Goal: Task Accomplishment & Management: Manage account settings

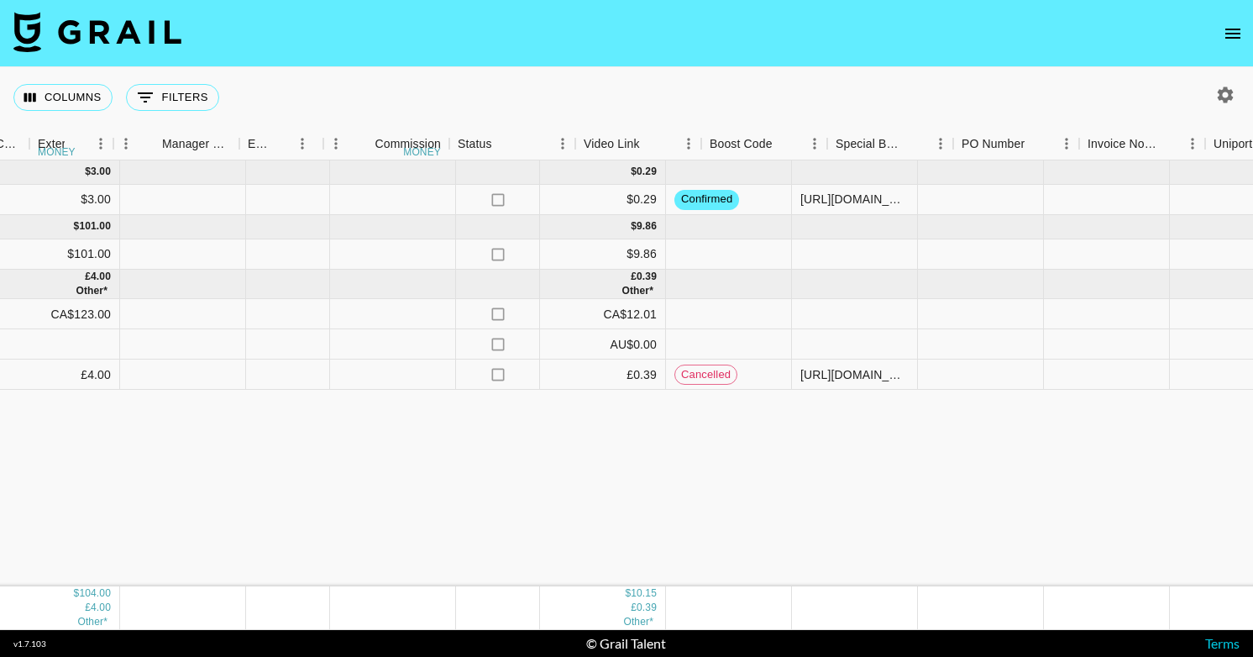
scroll to position [0, 1789]
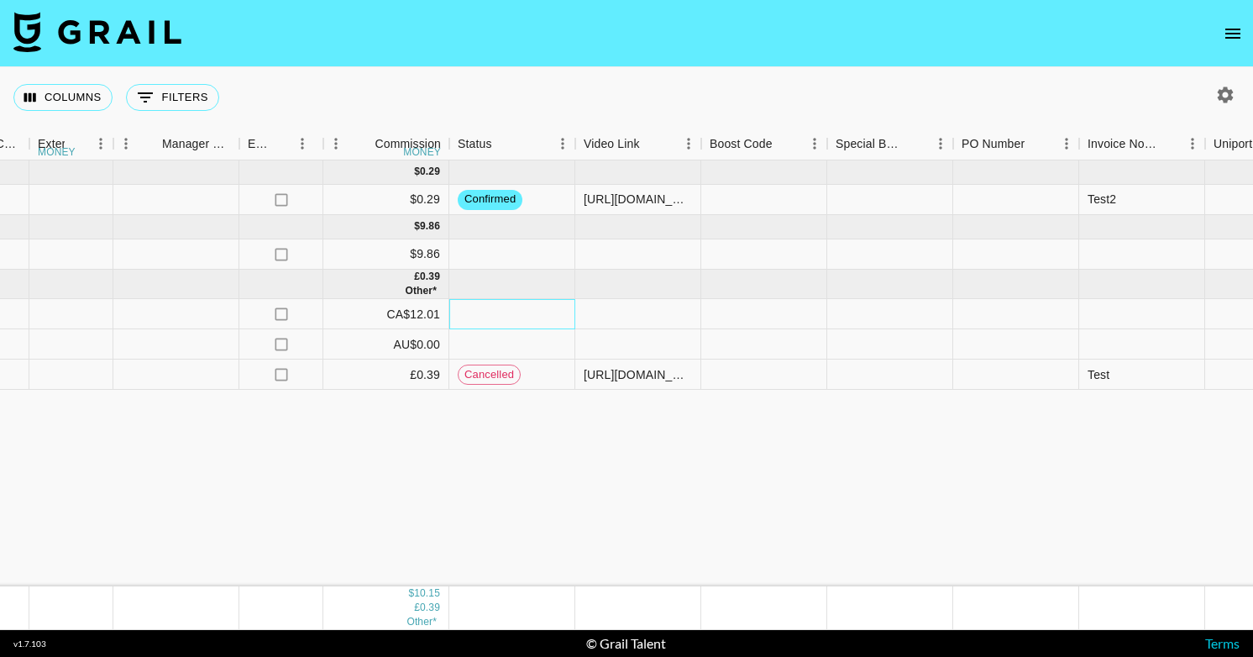
click at [491, 313] on div at bounding box center [512, 314] width 126 height 30
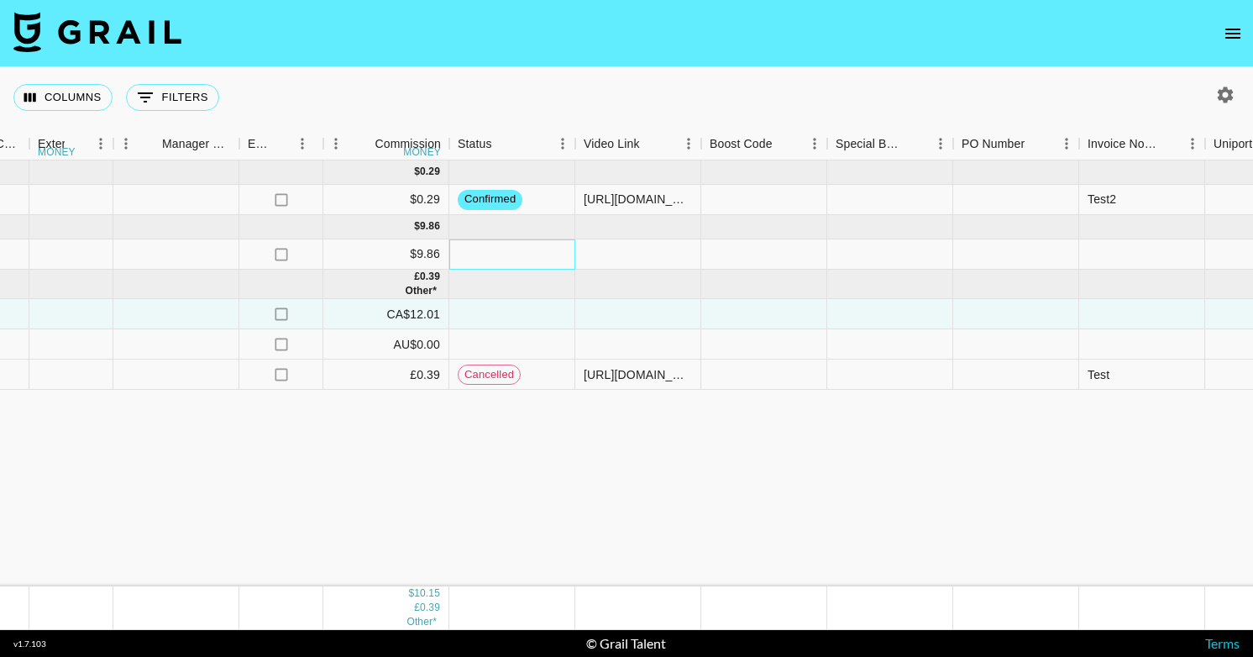
click at [496, 252] on div at bounding box center [512, 254] width 126 height 30
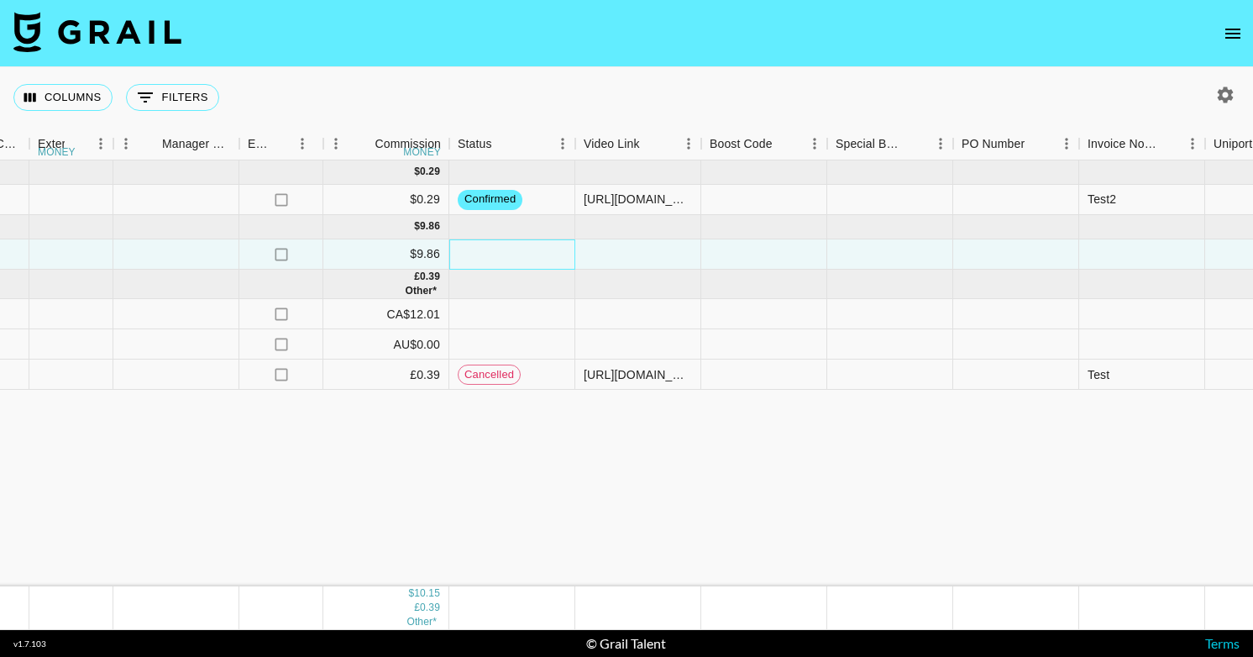
click at [496, 252] on div at bounding box center [512, 254] width 126 height 30
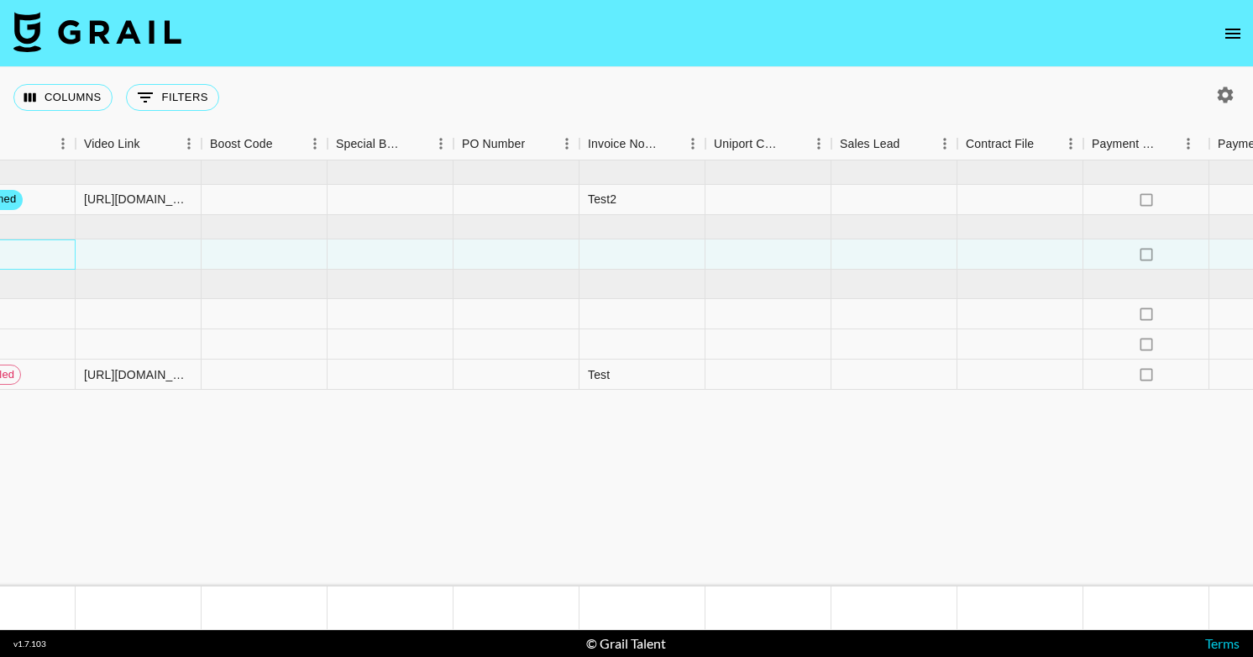
scroll to position [0, 2565]
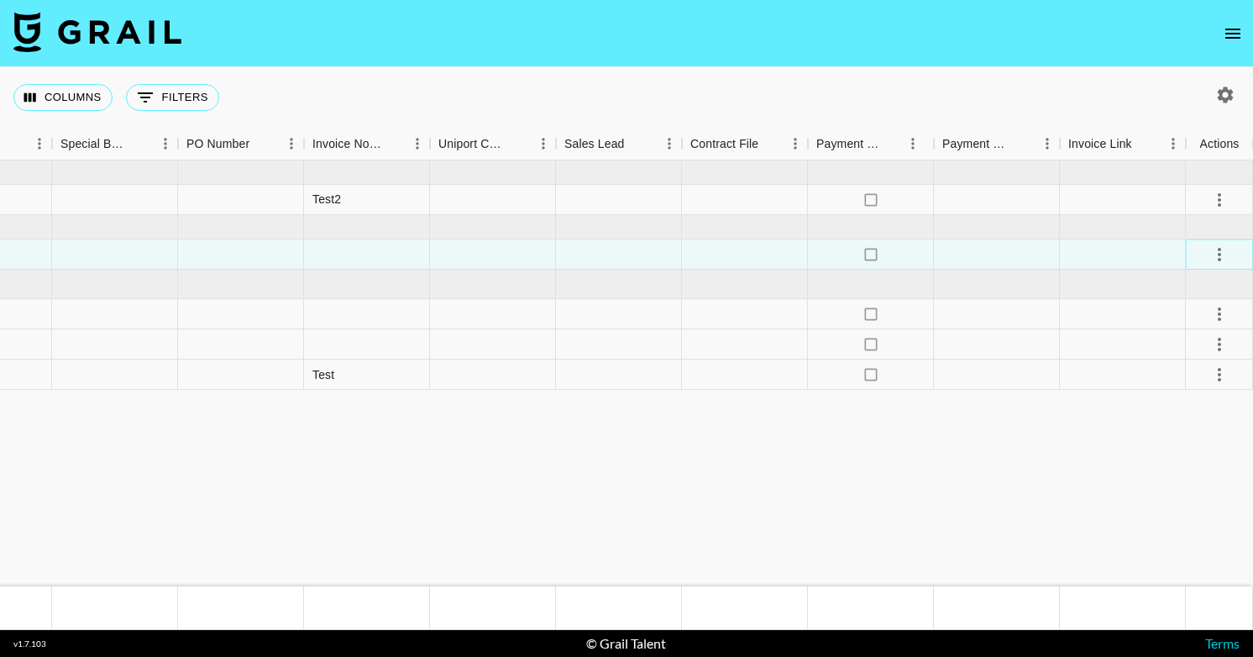
click at [1218, 250] on icon "select merge strategy" at bounding box center [1219, 254] width 3 height 13
click at [1190, 410] on div "Approve" at bounding box center [1183, 412] width 51 height 20
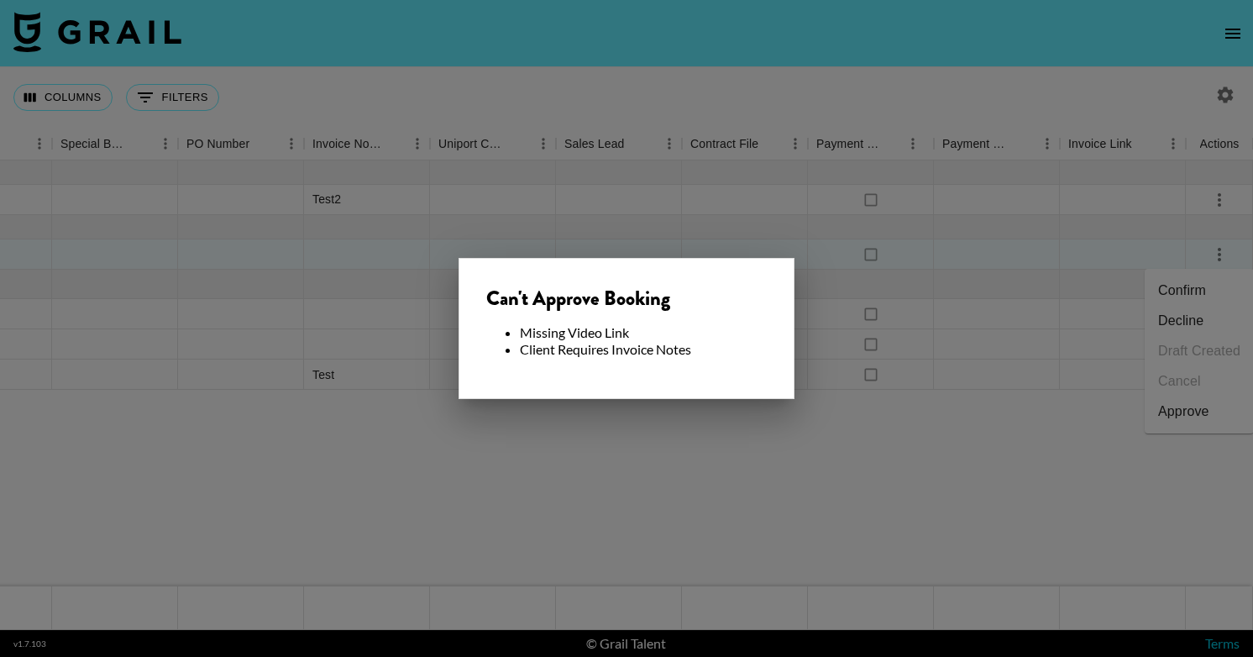
click at [603, 517] on div at bounding box center [626, 328] width 1253 height 657
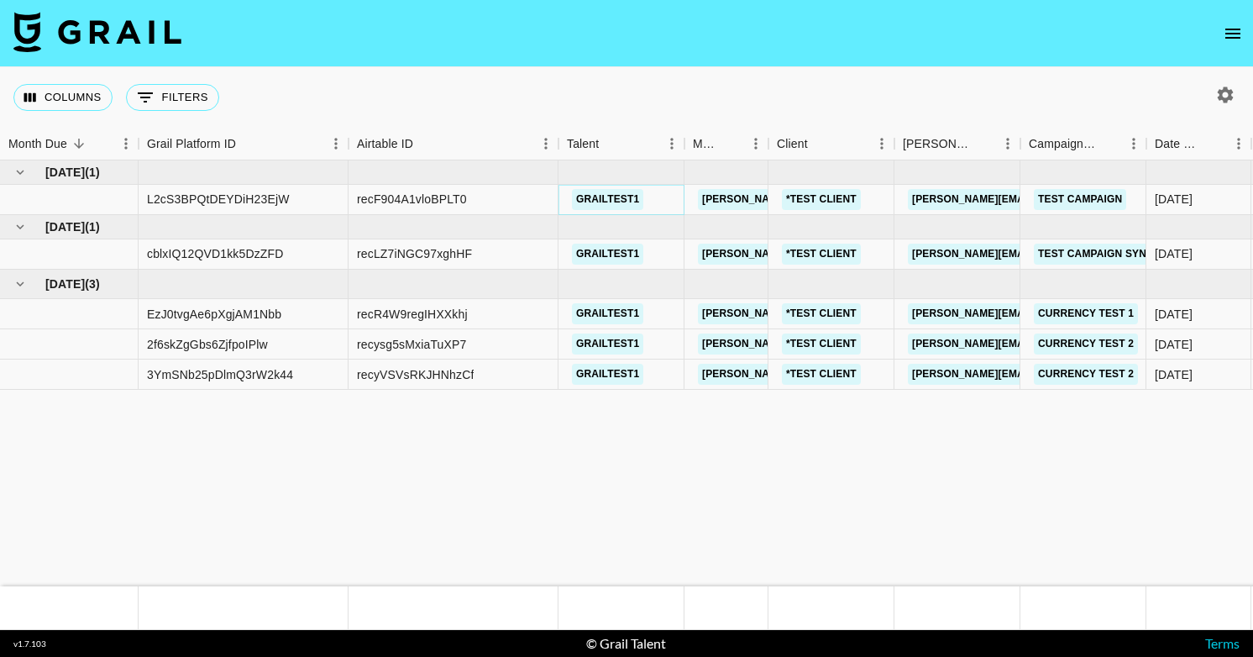
click at [596, 197] on link "grailtest1" at bounding box center [607, 199] width 71 height 21
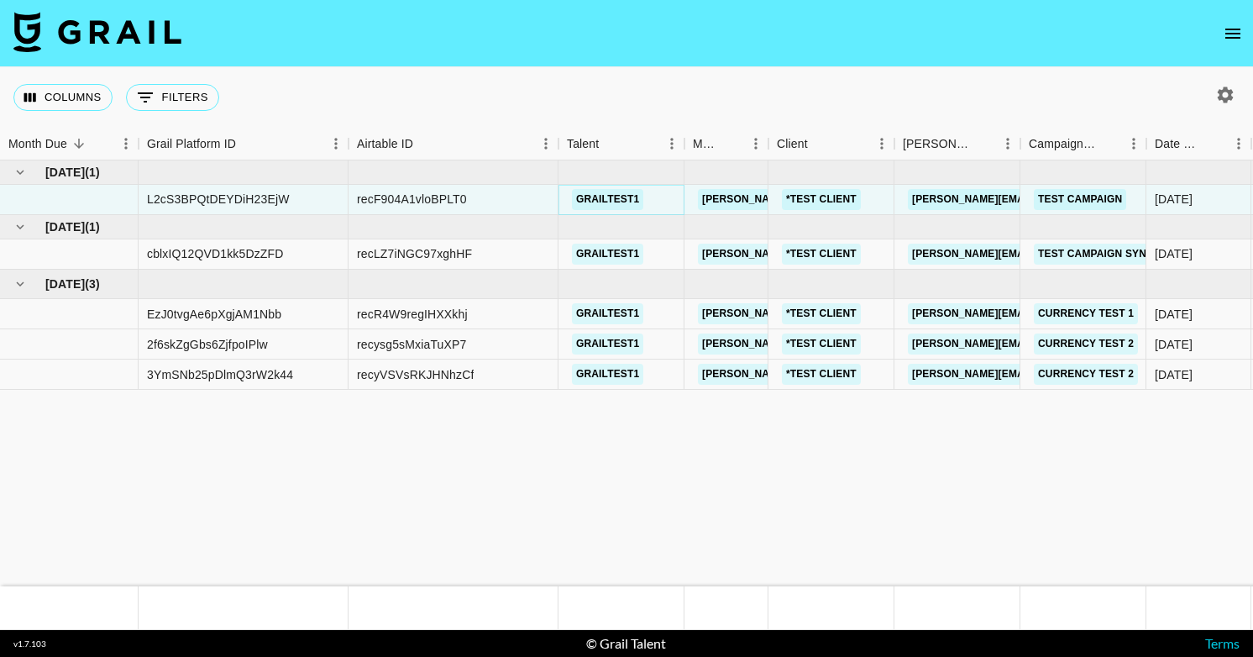
click at [604, 194] on link "grailtest1" at bounding box center [607, 199] width 71 height 21
click at [1205, 104] on div at bounding box center [1222, 95] width 35 height 29
click at [1227, 101] on icon "button" at bounding box center [1226, 95] width 20 height 20
select select "Jun '25"
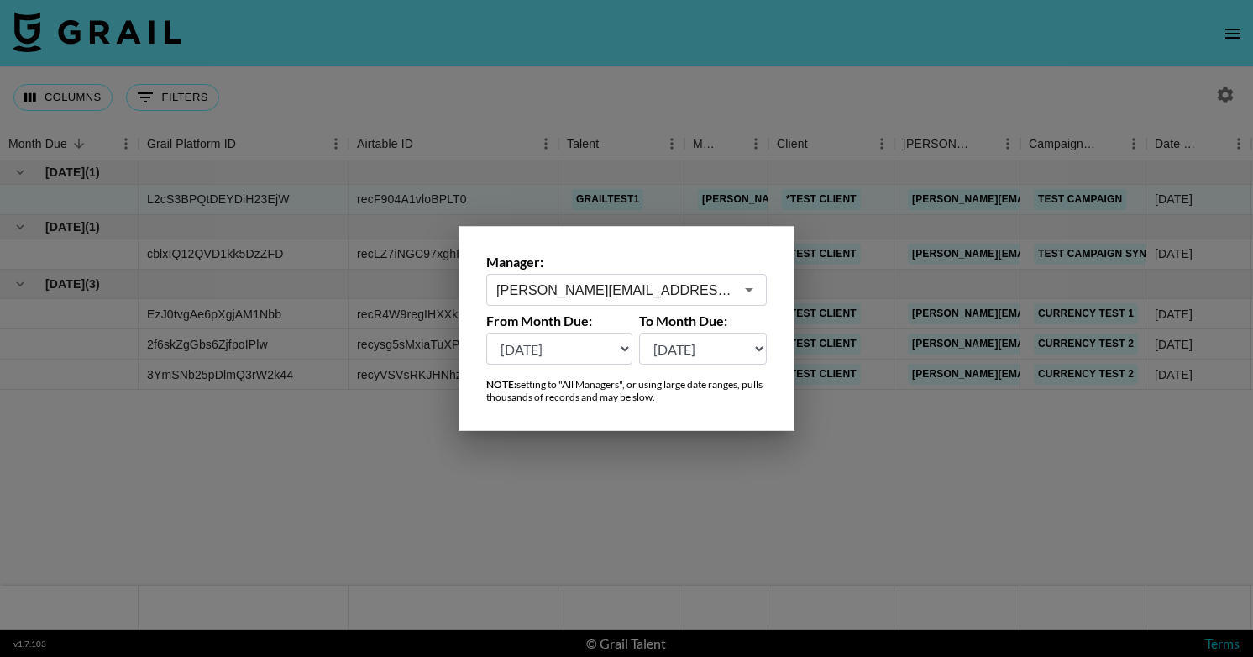
click at [611, 304] on div "timothy.noetzel@gmail.com ​" at bounding box center [626, 290] width 281 height 32
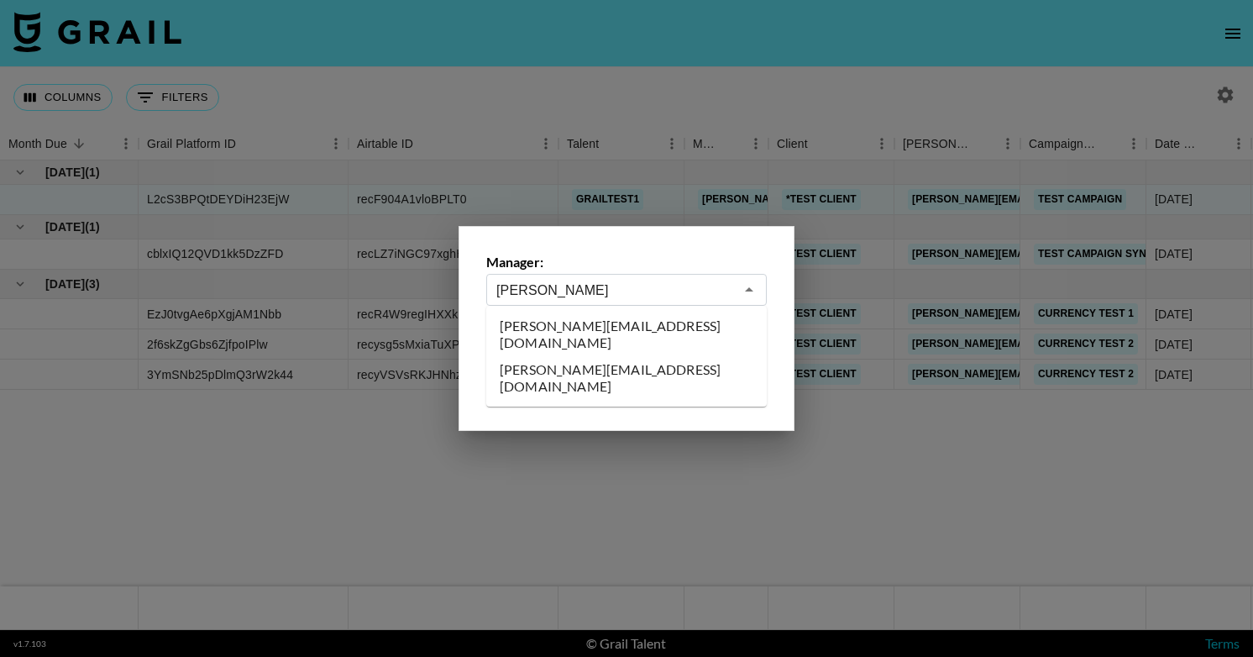
click at [617, 328] on li "josh@grail-talent.com" at bounding box center [626, 335] width 281 height 44
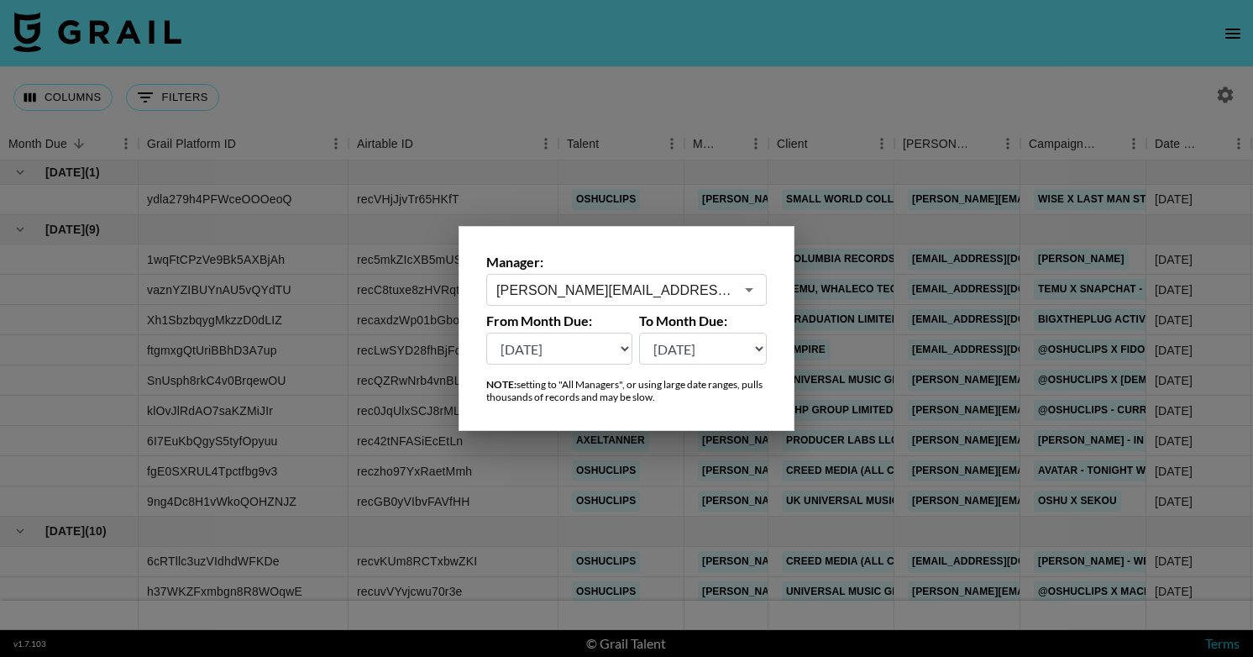
type input "josh@grail-talent.com"
click at [461, 139] on div at bounding box center [626, 328] width 1253 height 657
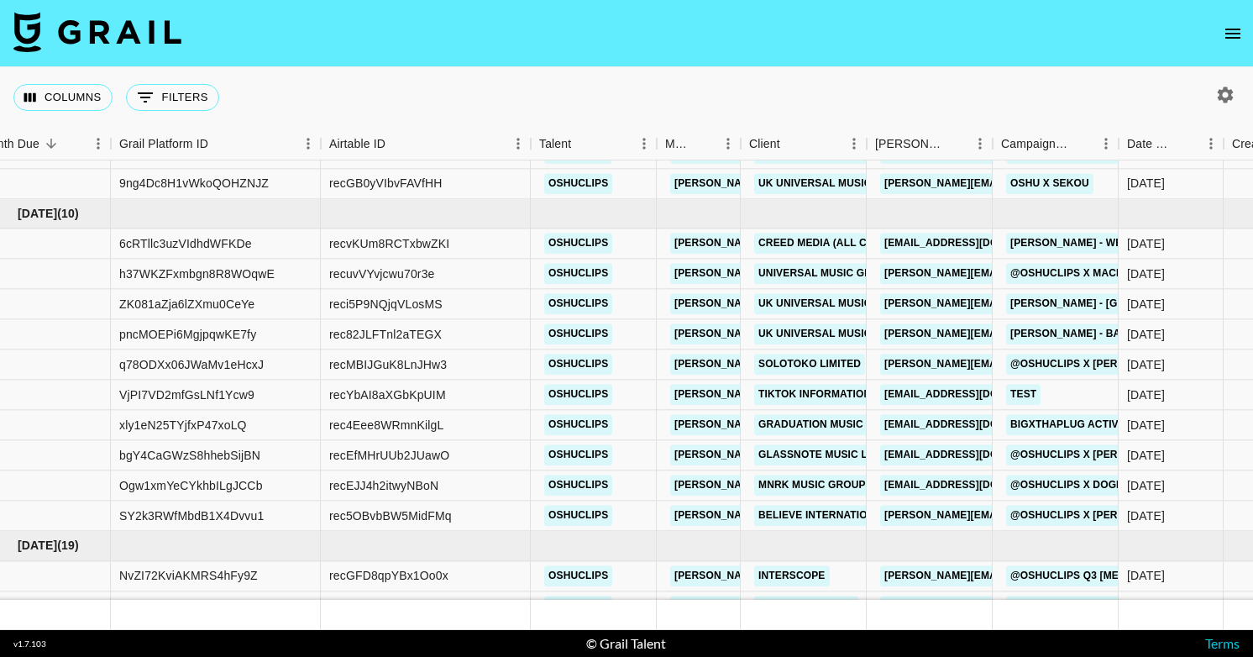
scroll to position [318, 50]
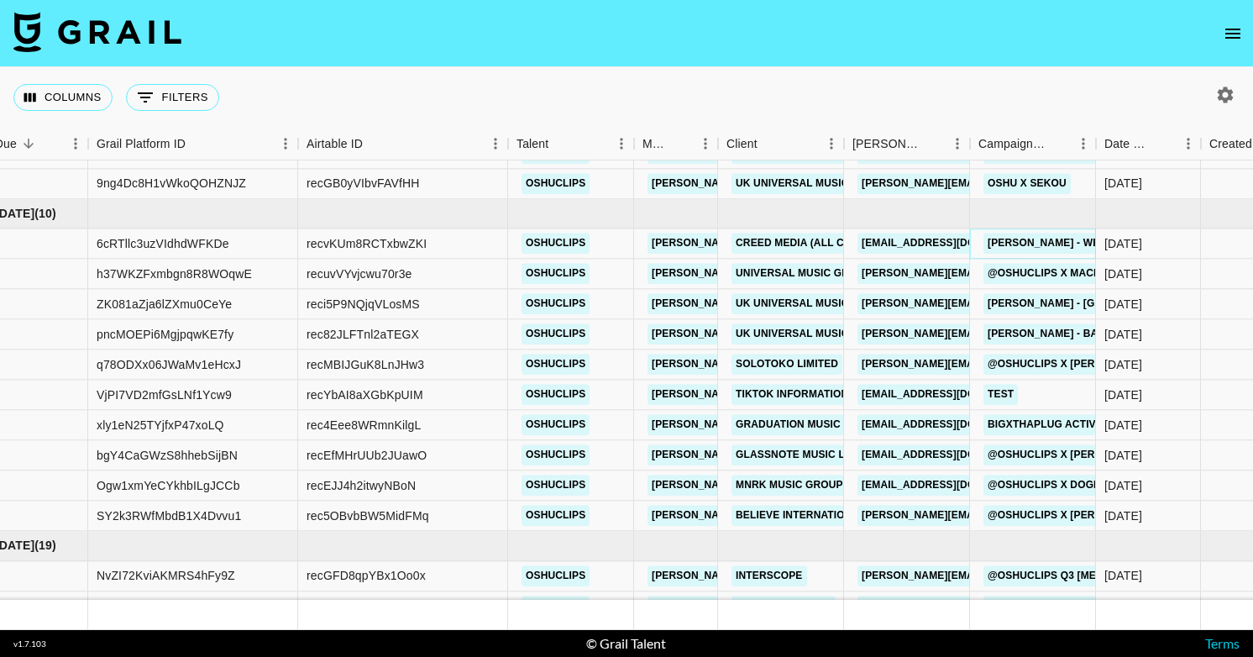
click at [1016, 241] on link "Rudy Schmudy - Welcome To My Life" at bounding box center [1093, 244] width 218 height 21
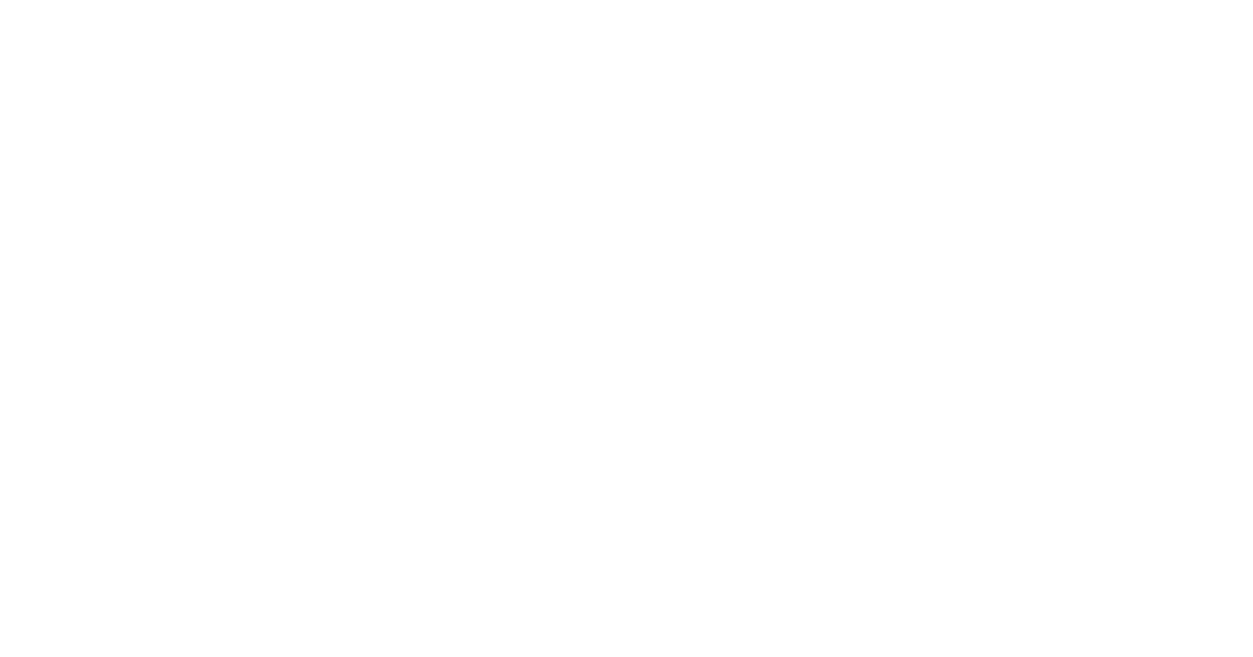
select select "USD"
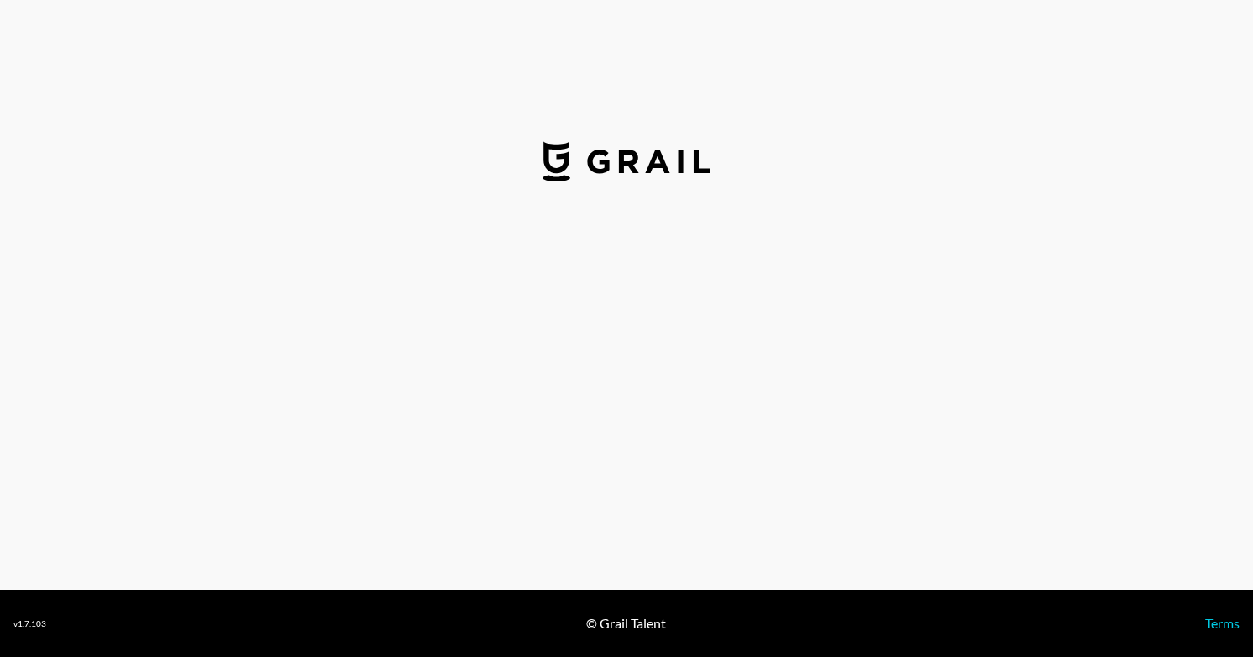
select select "USD"
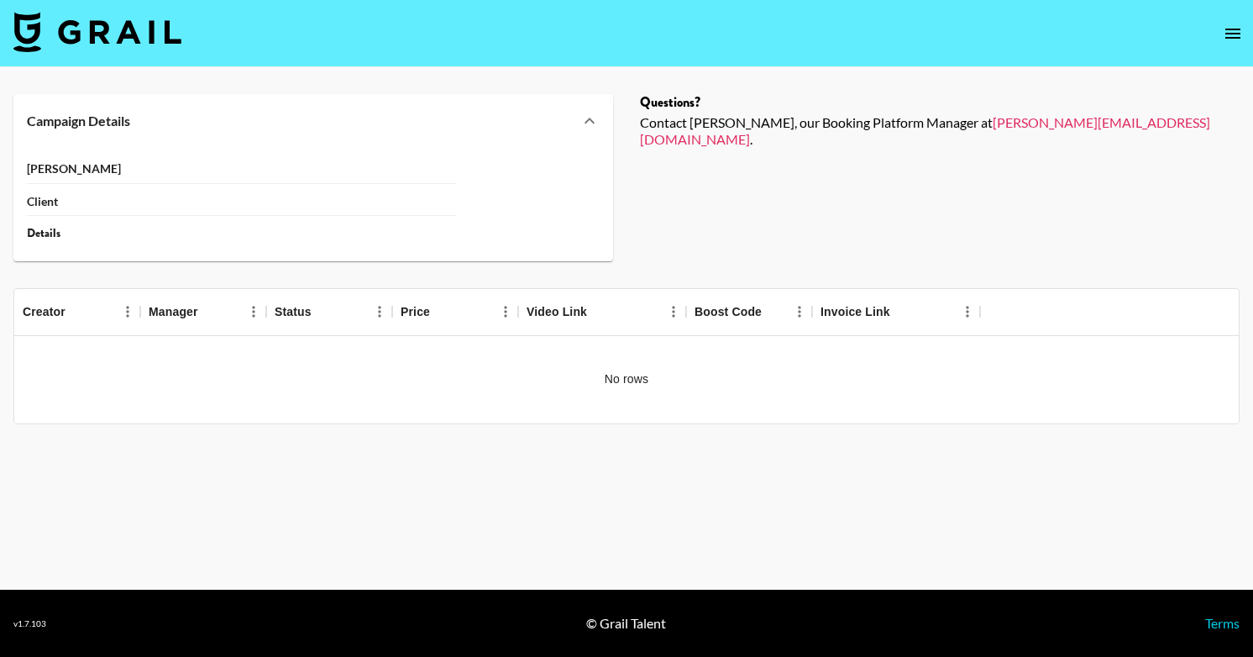
drag, startPoint x: 33, startPoint y: 622, endPoint x: 446, endPoint y: 3, distance: 743.7
click at [33, 622] on div "v 1.7.103" at bounding box center [29, 623] width 33 height 11
click at [34, 622] on div "v 1.7.103" at bounding box center [29, 623] width 33 height 11
click at [591, 121] on icon at bounding box center [590, 121] width 10 height 6
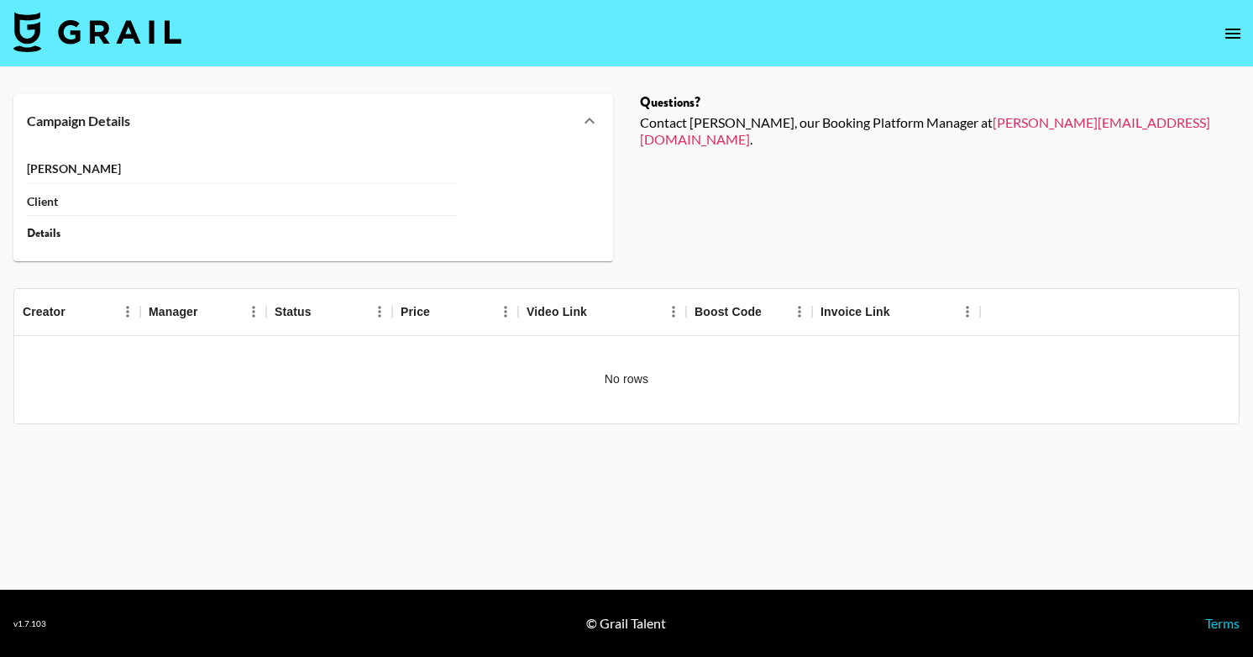
click at [751, 123] on div "Contact Ella, our Booking Platform Manager at ella@grail-talent.com ." at bounding box center [940, 131] width 600 height 34
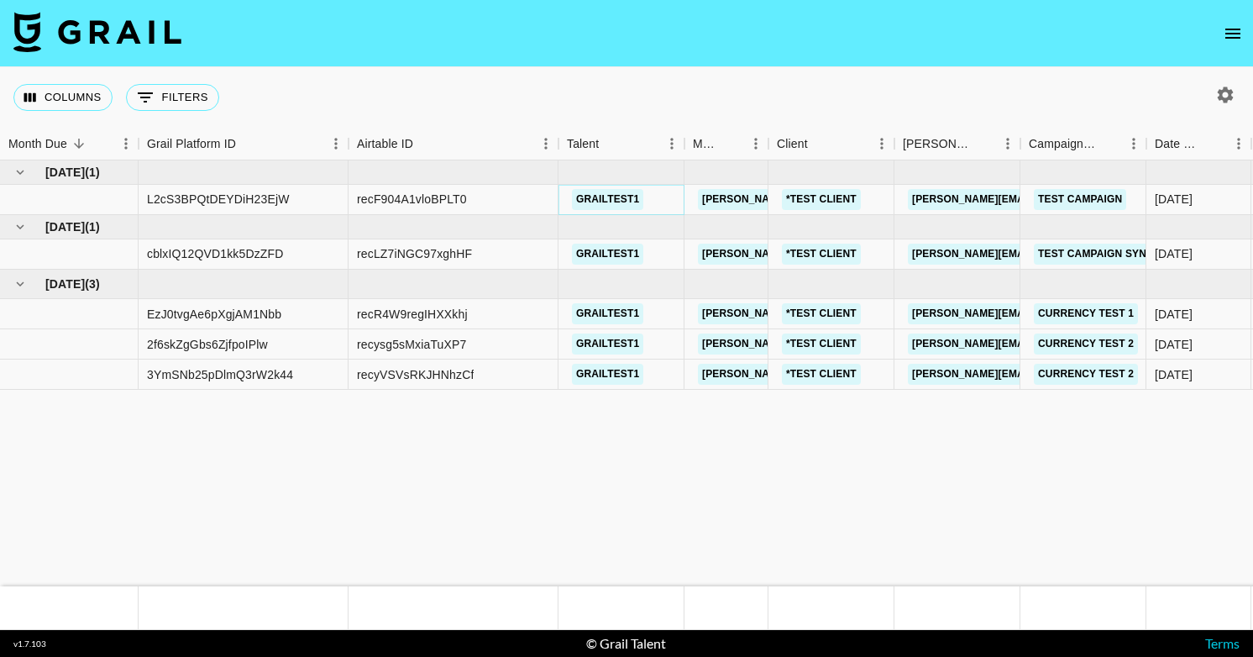
click at [594, 199] on link "grailtest1" at bounding box center [607, 199] width 71 height 21
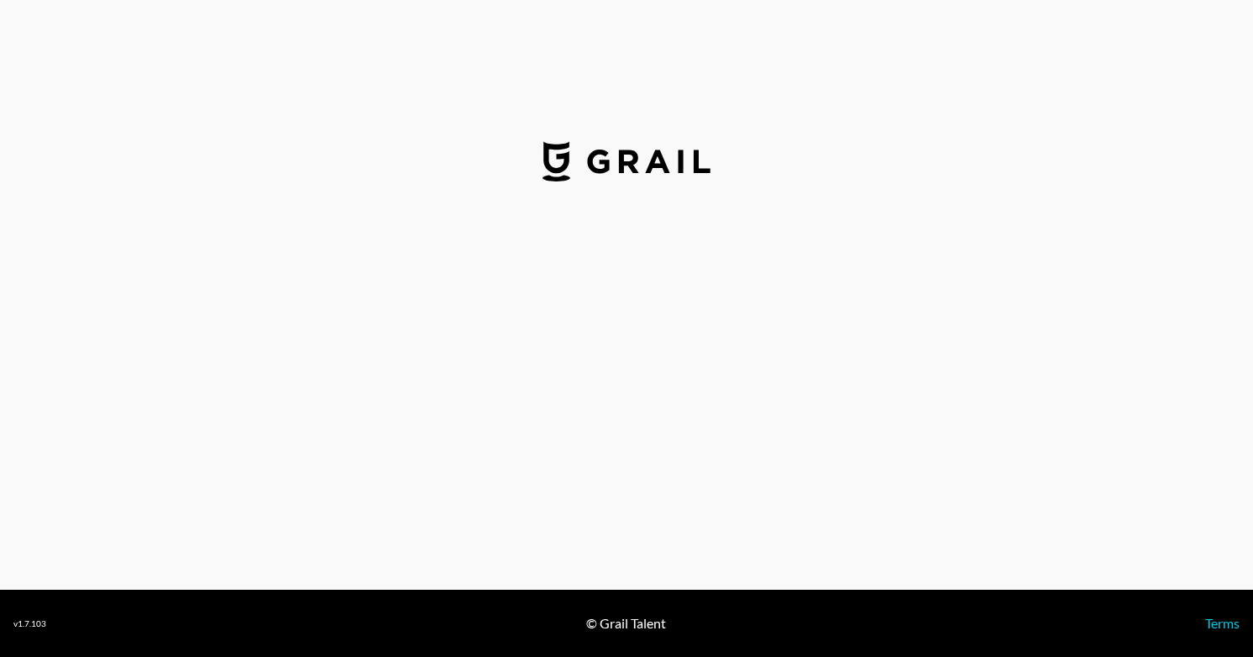
select select "USD"
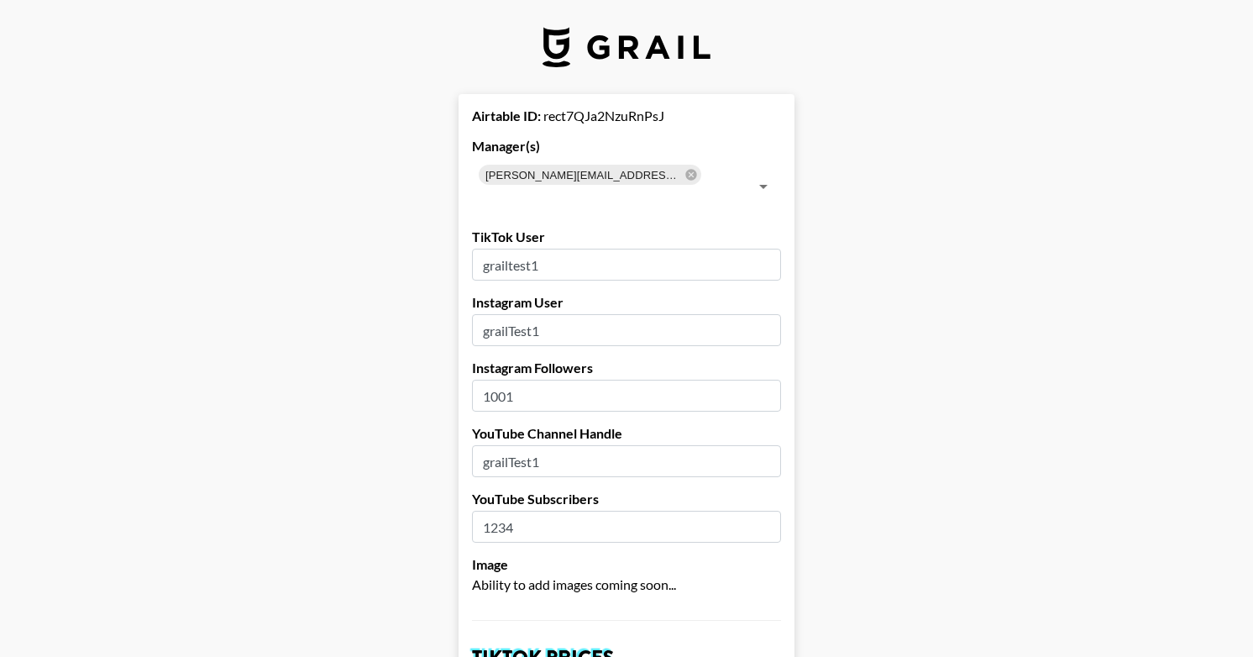
scroll to position [607, 0]
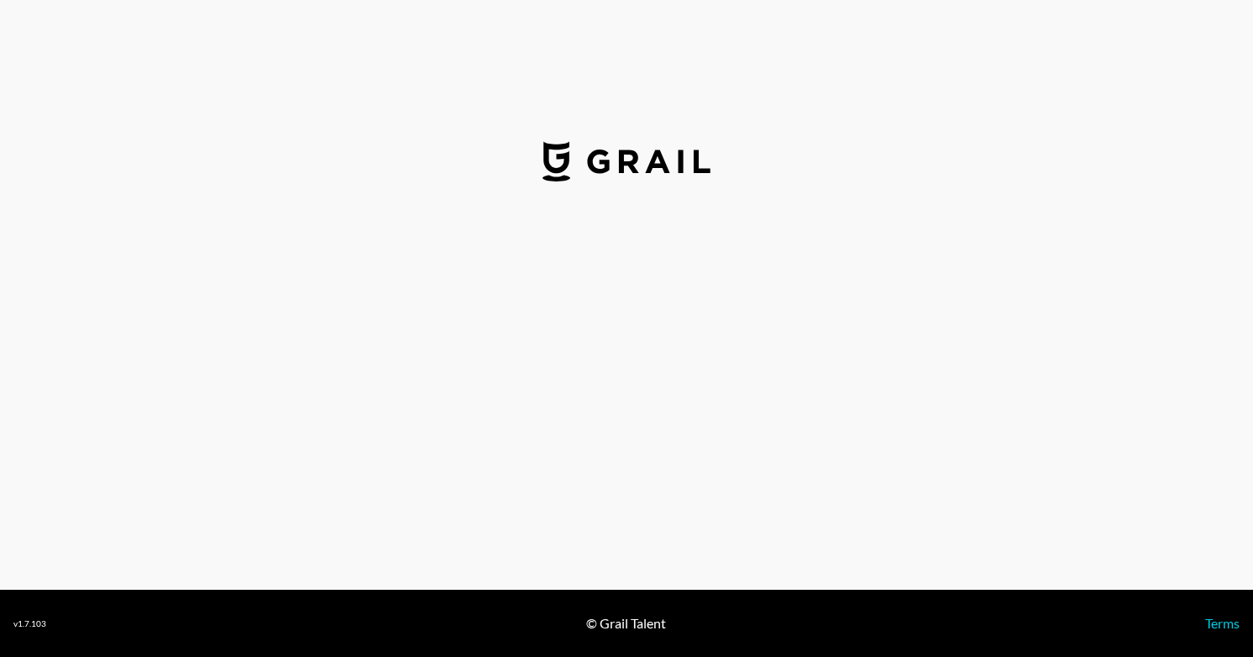
select select "USD"
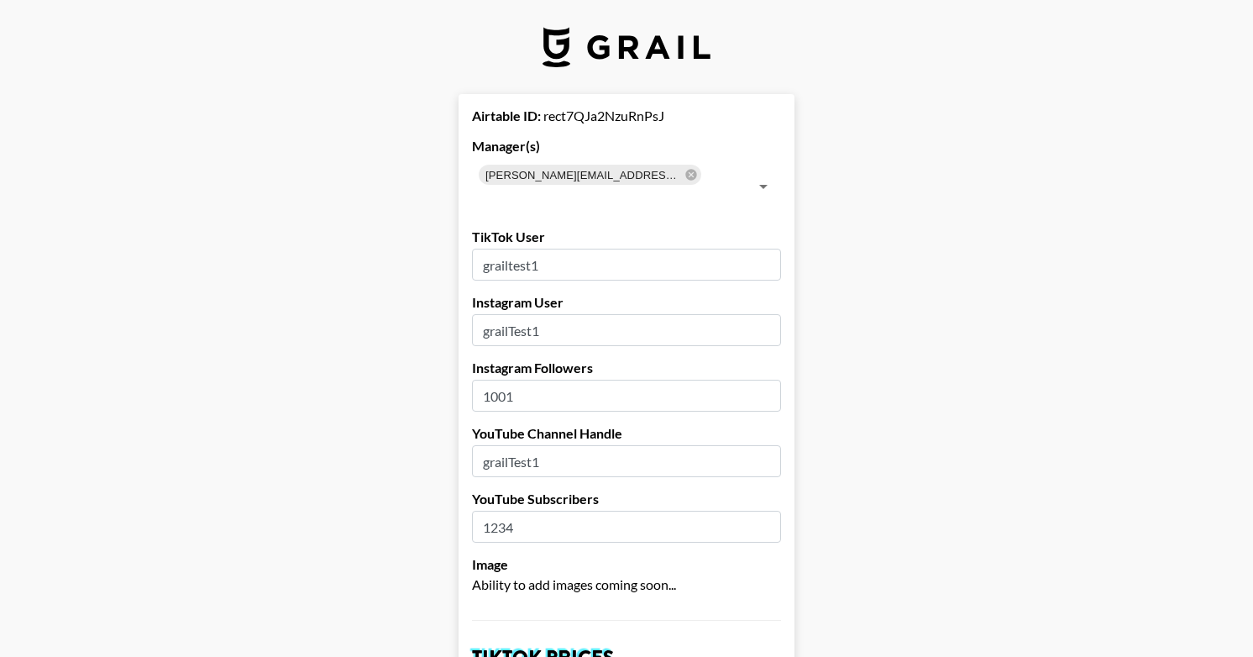
click at [487, 229] on label "TikTok User" at bounding box center [626, 237] width 309 height 17
